Goal: Task Accomplishment & Management: Manage account settings

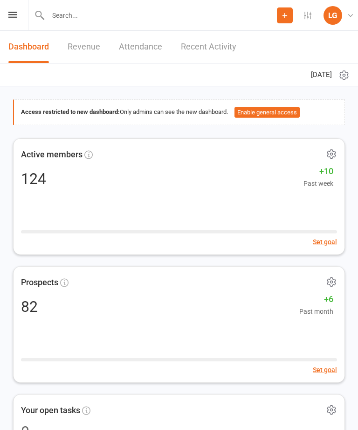
click at [13, 12] on icon at bounding box center [12, 15] width 9 height 6
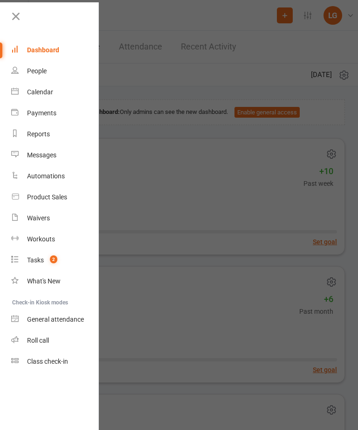
click at [39, 96] on div "Calendar" at bounding box center [40, 91] width 26 height 7
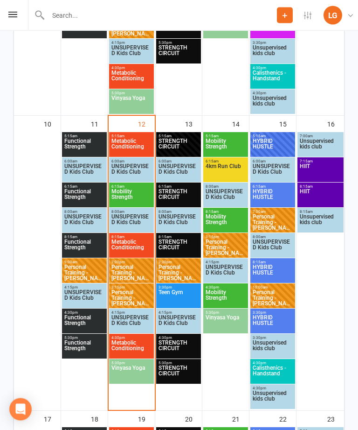
scroll to position [680, 0]
click at [136, 236] on span "8:15am - 9:00am" at bounding box center [131, 237] width 41 height 4
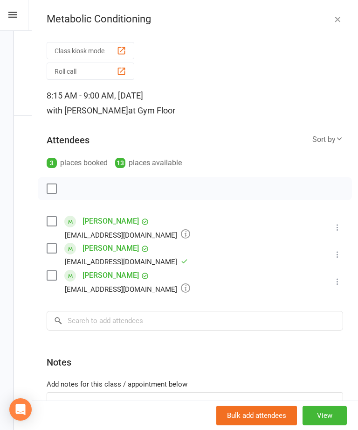
click at [339, 219] on li "[PERSON_NAME] [EMAIL_ADDRESS][DOMAIN_NAME] Booked More info Remove Check in Mar…" at bounding box center [195, 227] width 297 height 27
click at [336, 223] on button at bounding box center [337, 227] width 11 height 11
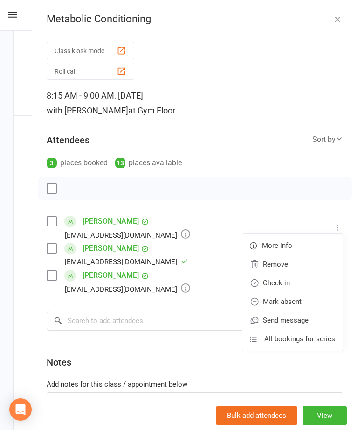
click at [288, 282] on link "Check in" at bounding box center [293, 282] width 100 height 19
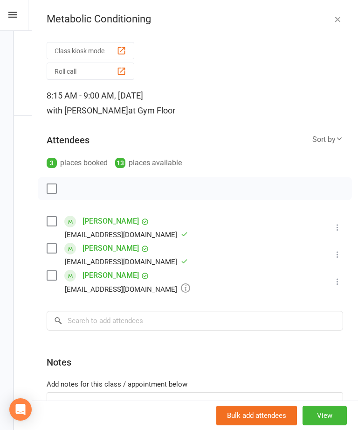
click at [342, 283] on icon at bounding box center [337, 281] width 9 height 9
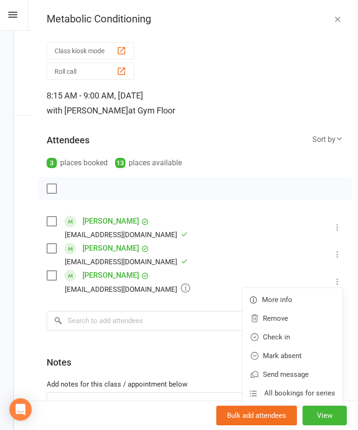
click at [304, 341] on link "Check in" at bounding box center [293, 337] width 100 height 19
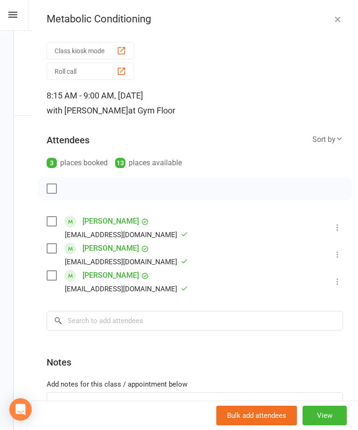
click at [335, 17] on icon "button" at bounding box center [337, 18] width 9 height 9
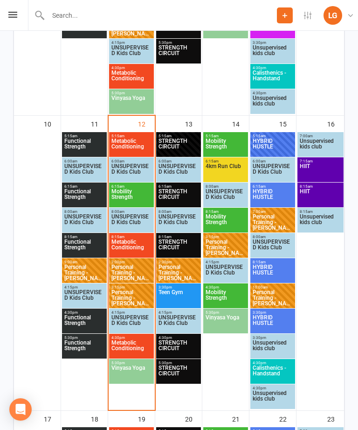
click at [131, 340] on span "Metabolic Conditioning" at bounding box center [131, 348] width 41 height 17
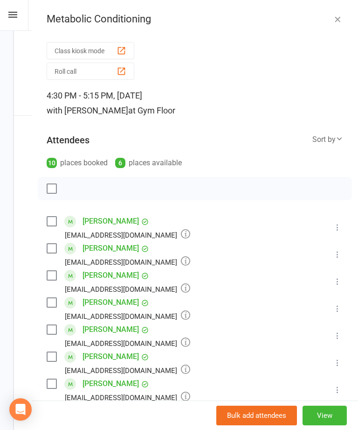
scroll to position [0, 0]
click at [333, 21] on icon "button" at bounding box center [337, 18] width 9 height 9
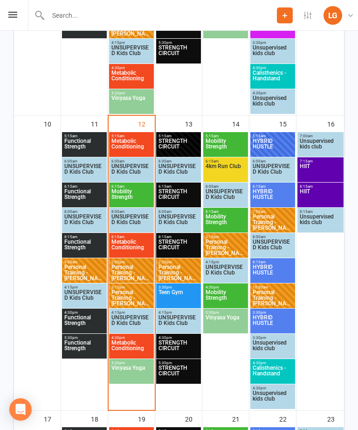
click at [182, 133] on div "5:15am - 6:00am STRENGTH CIRCUIT FULL" at bounding box center [178, 144] width 45 height 25
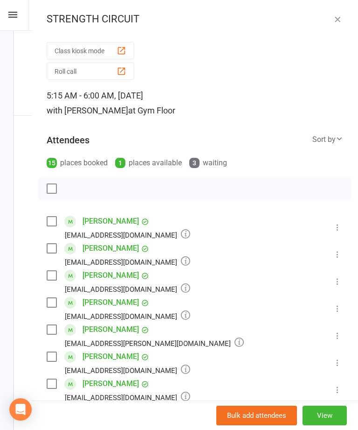
click at [342, 16] on icon "button" at bounding box center [337, 18] width 9 height 9
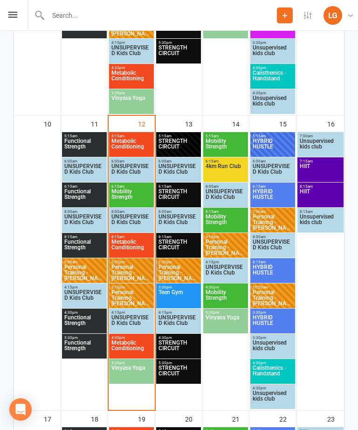
click at [178, 189] on span "STRENGTH CIRCUIT" at bounding box center [178, 197] width 41 height 17
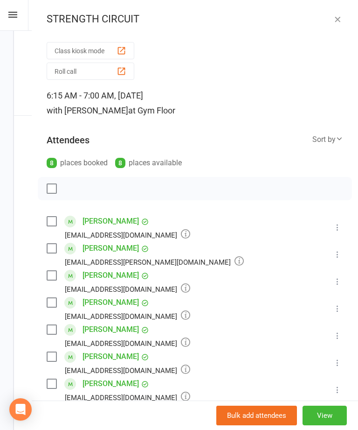
click at [327, 32] on div "STRENGTH CIRCUIT Class kiosk mode Roll call 6:15 AM - 7:00 AM, [DATE] with [PER…" at bounding box center [195, 215] width 327 height 430
click at [340, 17] on icon "button" at bounding box center [337, 18] width 9 height 9
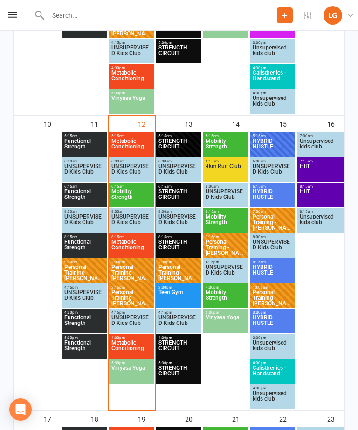
click at [185, 143] on span "STRENGTH CIRCUIT" at bounding box center [178, 146] width 41 height 17
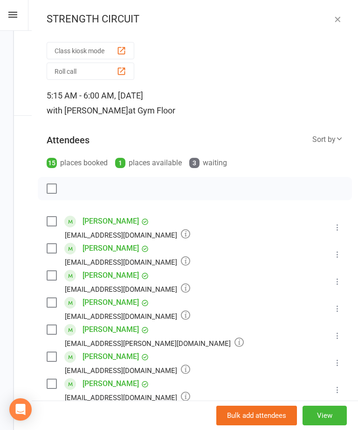
click at [333, 17] on icon "button" at bounding box center [337, 18] width 9 height 9
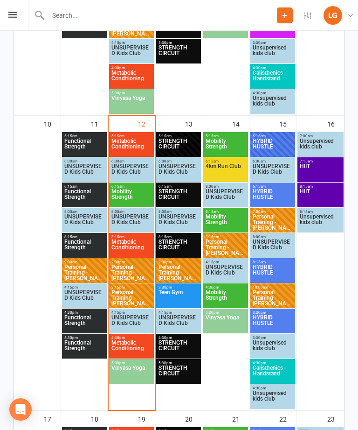
click at [85, 320] on span "Functional Strength" at bounding box center [84, 323] width 41 height 17
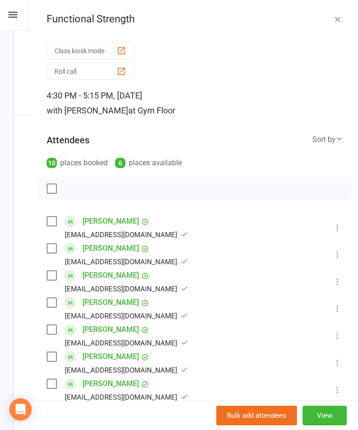
click at [342, 15] on icon "button" at bounding box center [337, 18] width 9 height 9
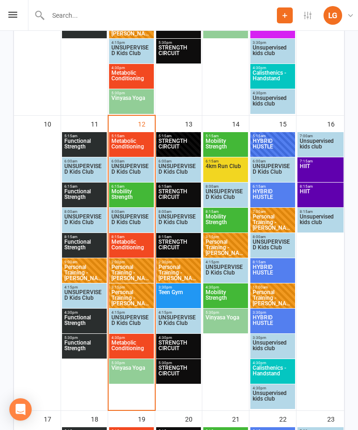
click at [139, 345] on span "Metabolic Conditioning" at bounding box center [131, 348] width 41 height 17
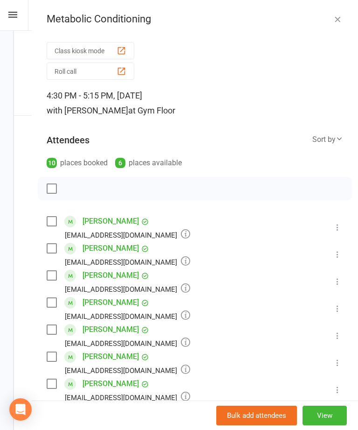
click at [330, 17] on div "Metabolic Conditioning" at bounding box center [195, 19] width 327 height 12
click at [340, 18] on icon "button" at bounding box center [337, 18] width 9 height 9
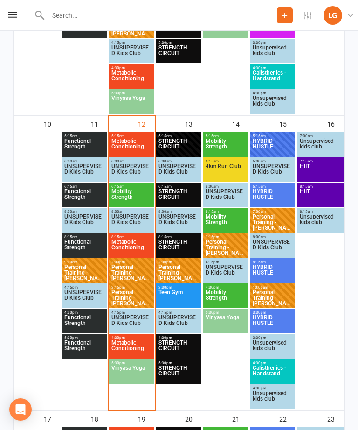
click at [133, 371] on span "Vinyasa Yoga" at bounding box center [131, 373] width 41 height 17
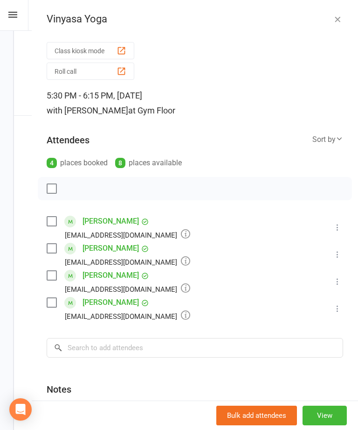
click at [343, 19] on button "button" at bounding box center [337, 19] width 11 height 11
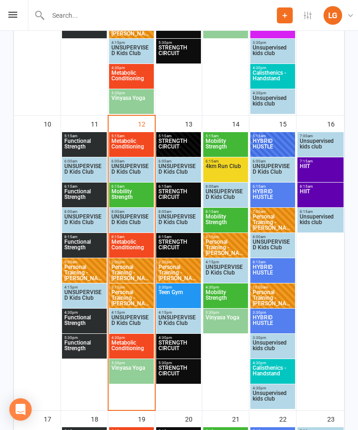
click at [147, 340] on span "Metabolic Conditioning" at bounding box center [131, 348] width 41 height 17
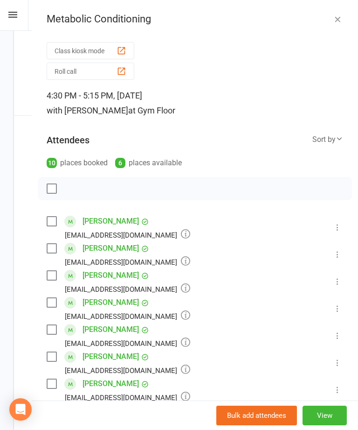
click at [343, 14] on button "button" at bounding box center [337, 19] width 11 height 11
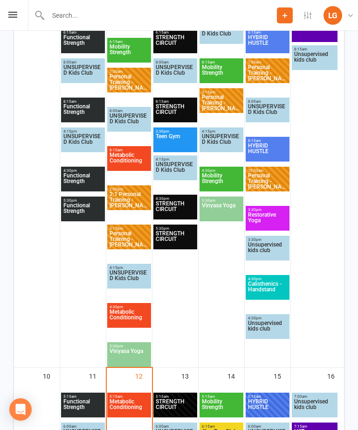
scroll to position [675, 0]
